Goal: Transaction & Acquisition: Subscribe to service/newsletter

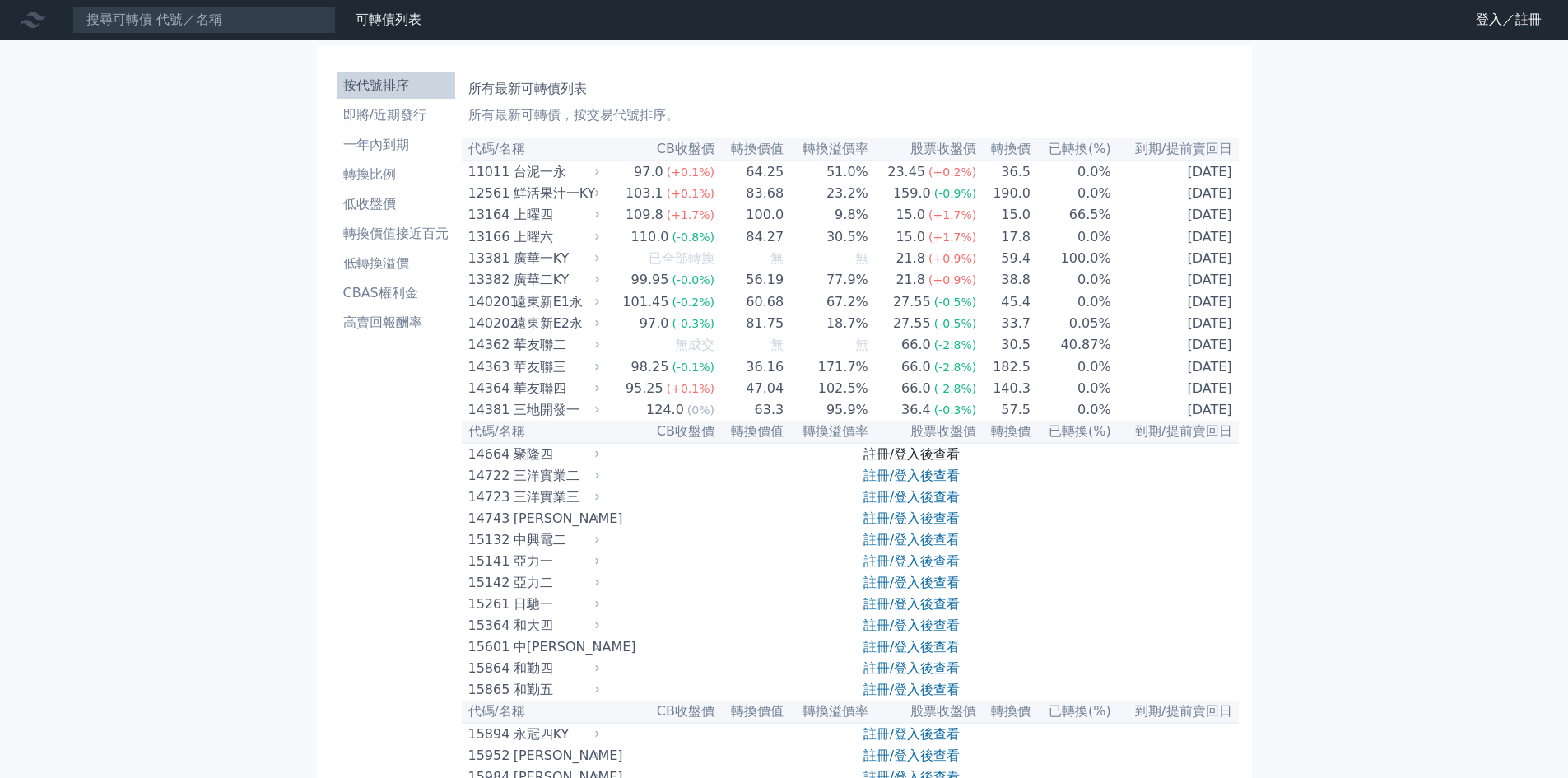
click at [907, 462] on link "註冊/登入後查看" at bounding box center [911, 454] width 96 height 16
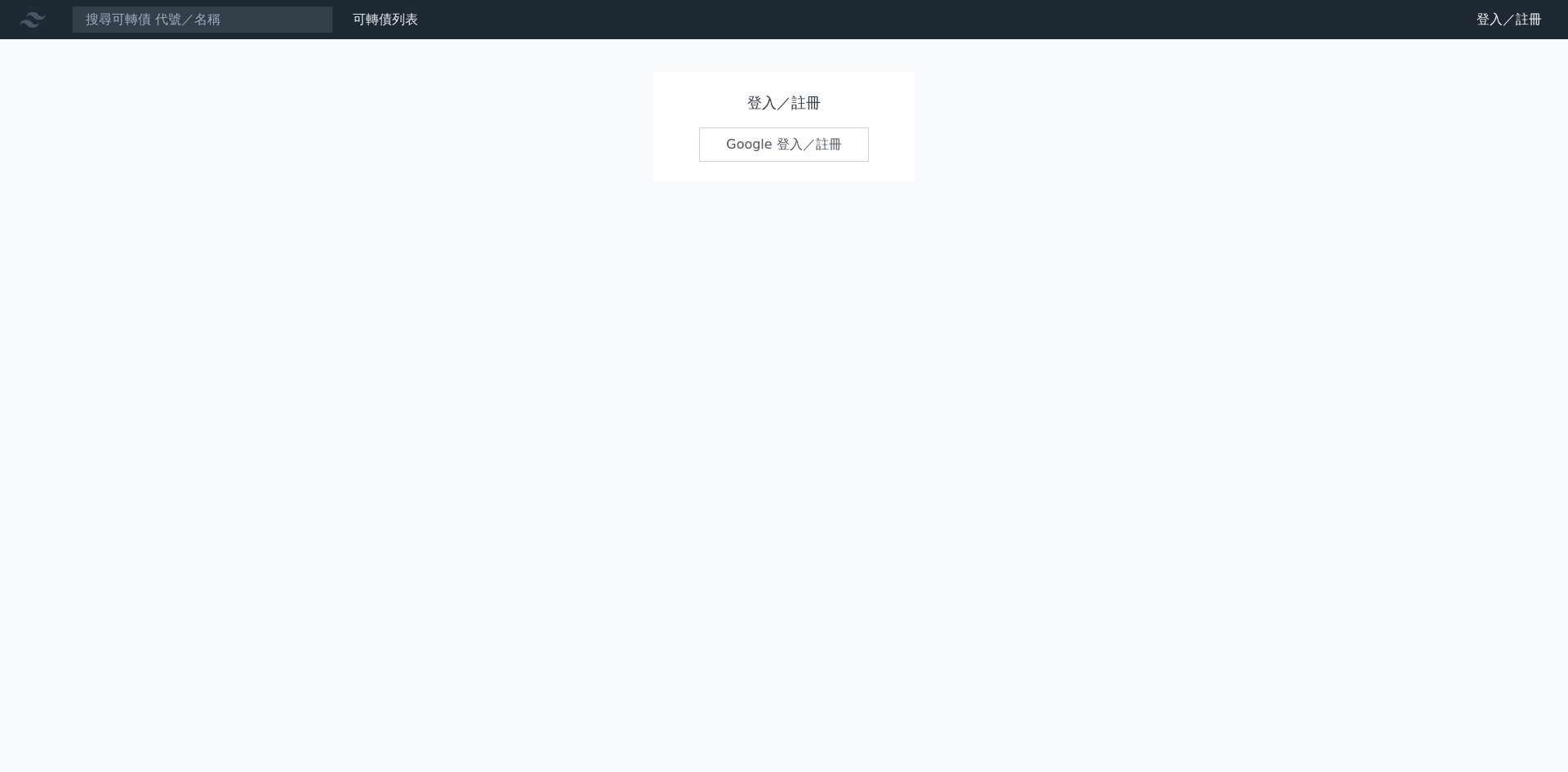
click at [767, 144] on link "Google 登入／註冊" at bounding box center [784, 145] width 170 height 35
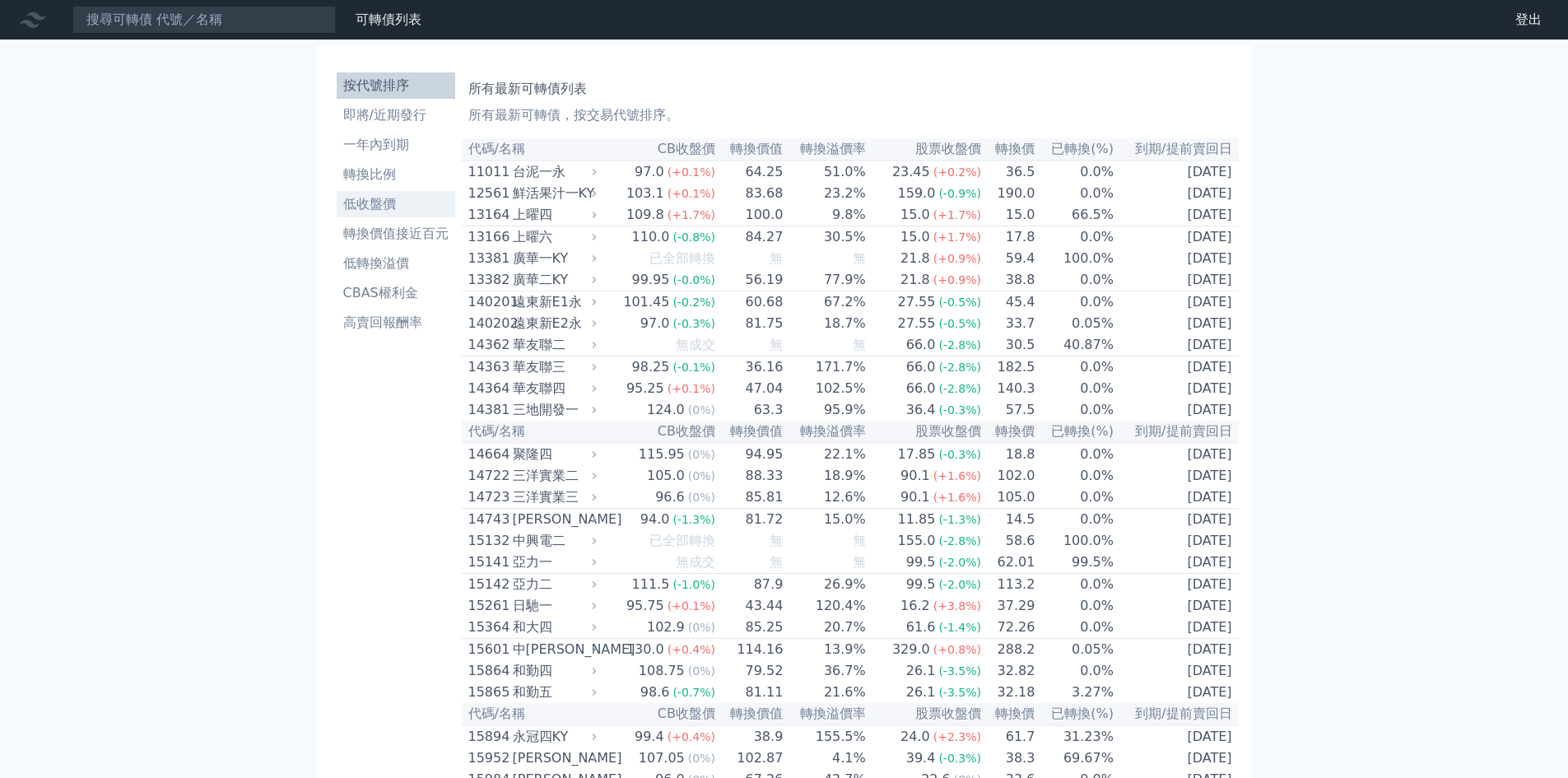
click at [364, 200] on li "低收盤價" at bounding box center [396, 204] width 119 height 19
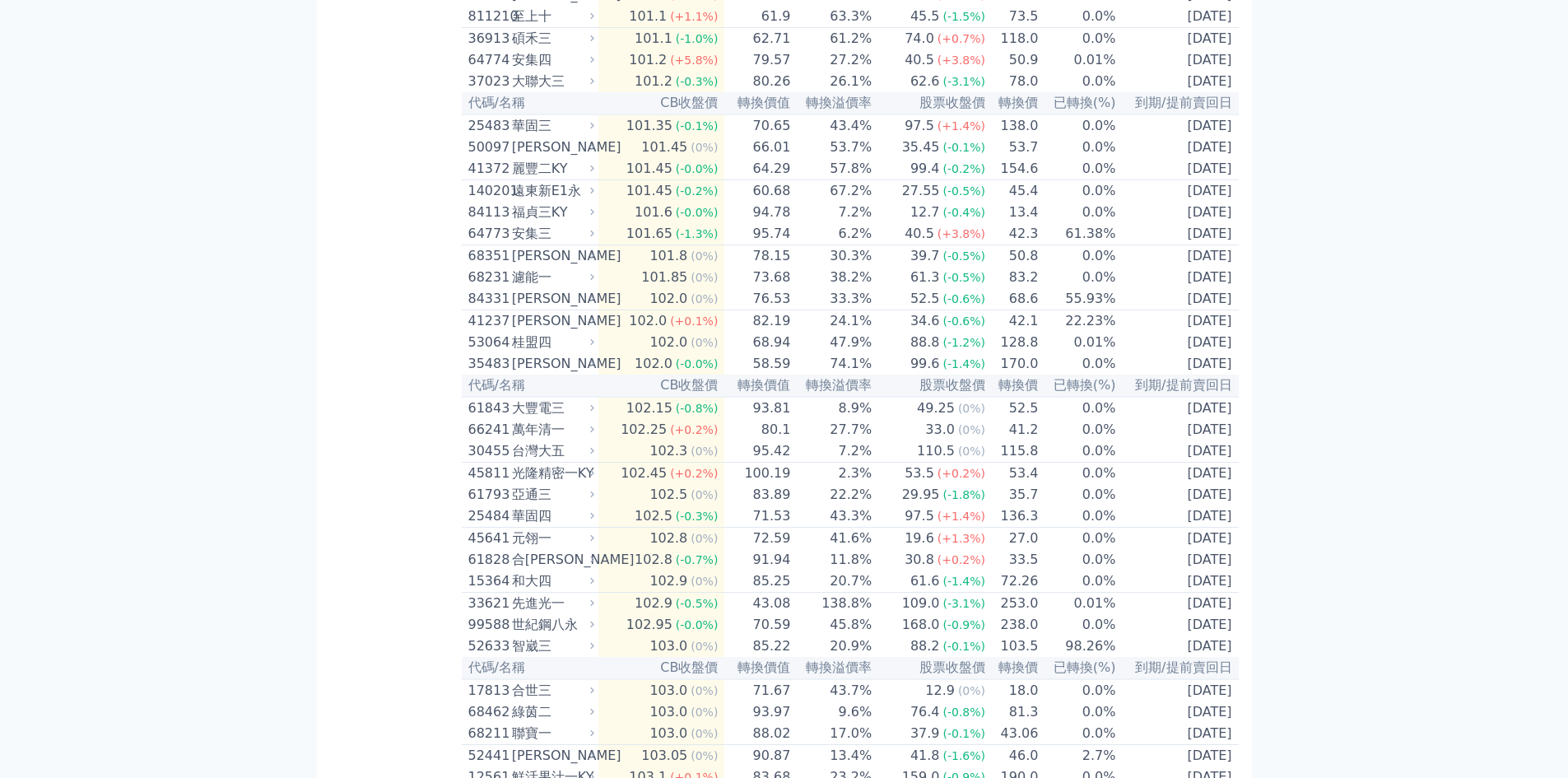
scroll to position [2634, 0]
